Goal: Navigation & Orientation: Understand site structure

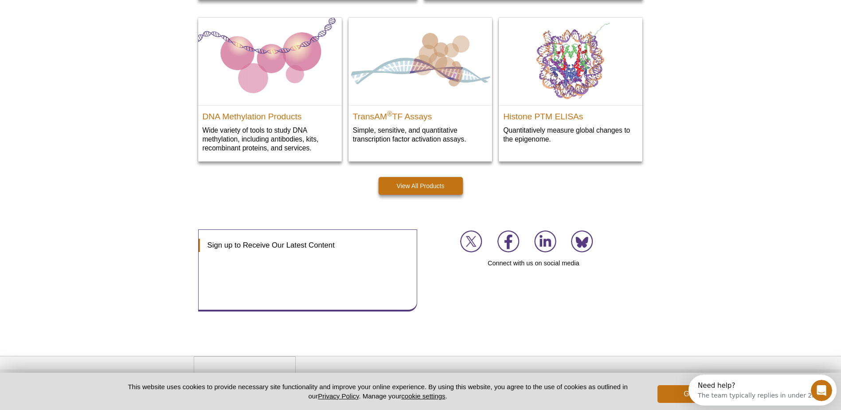
scroll to position [1271, 0]
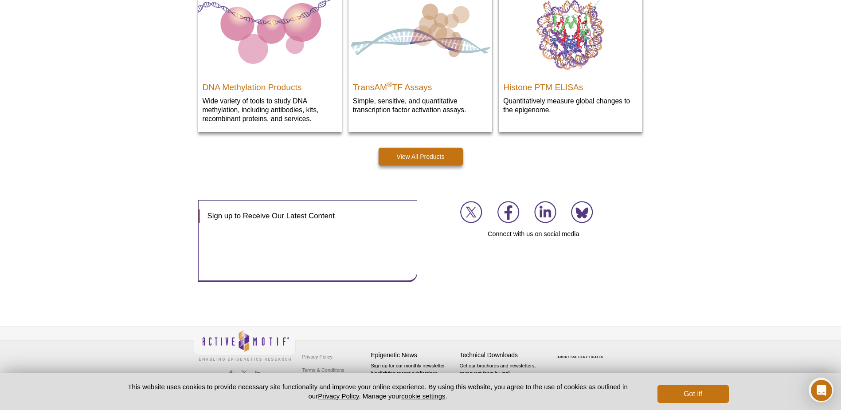
drag, startPoint x: 840, startPoint y: 342, endPoint x: 841, endPoint y: 354, distance: 12.5
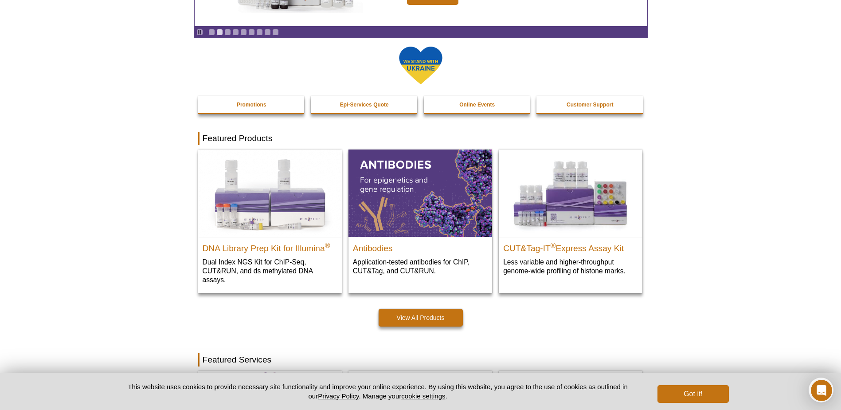
scroll to position [0, 0]
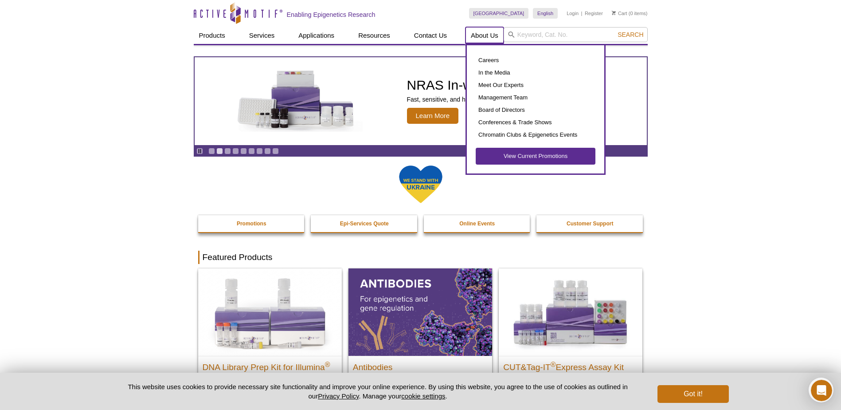
click at [491, 37] on link "About Us" at bounding box center [485, 35] width 38 height 17
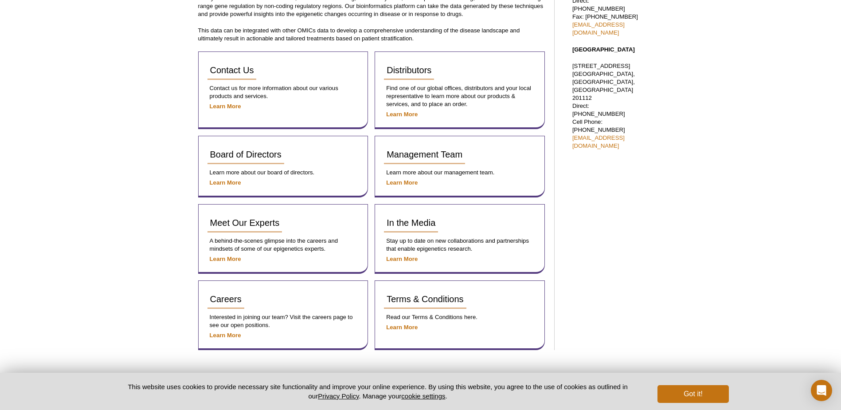
scroll to position [414, 0]
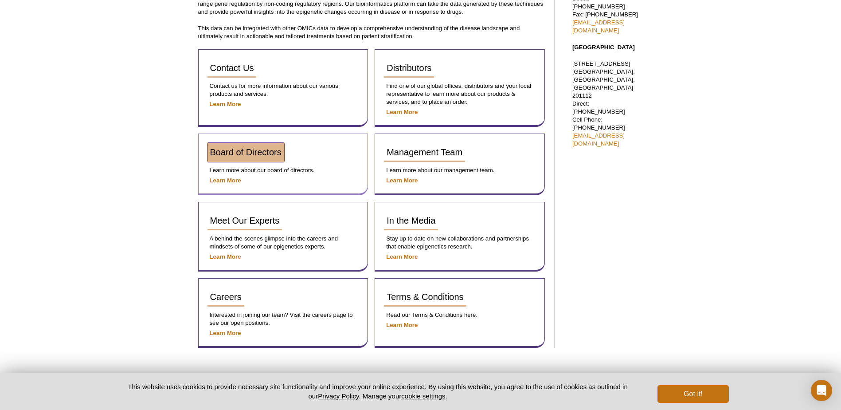
click at [269, 159] on link "Board of Directors" at bounding box center [246, 152] width 77 height 19
click at [211, 178] on strong "Learn More" at bounding box center [225, 180] width 31 height 7
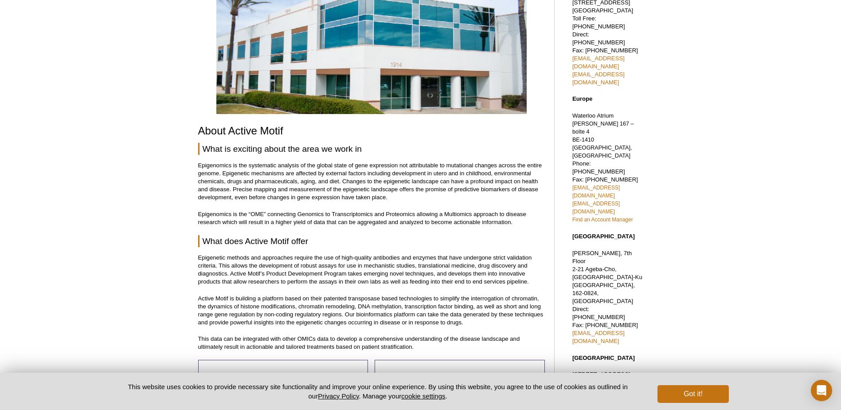
scroll to position [60, 0]
